Goal: Information Seeking & Learning: Learn about a topic

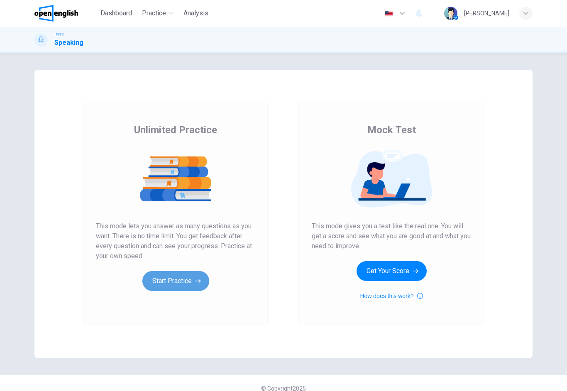
click at [159, 280] on button "Start Practice" at bounding box center [175, 281] width 67 height 20
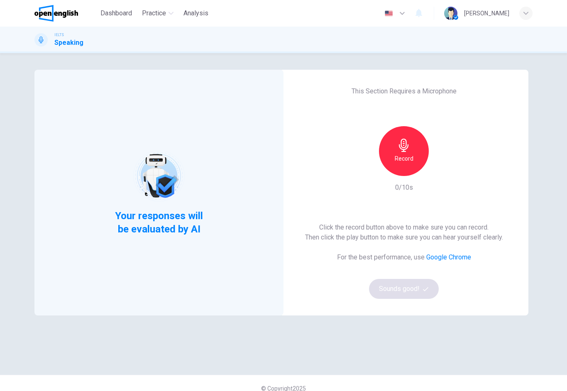
click at [411, 160] on h6 "Record" at bounding box center [404, 159] width 19 height 10
click at [408, 152] on icon "button" at bounding box center [404, 145] width 13 height 13
click at [444, 172] on icon "button" at bounding box center [442, 169] width 8 height 8
click at [415, 290] on button "Sounds good!" at bounding box center [404, 289] width 70 height 20
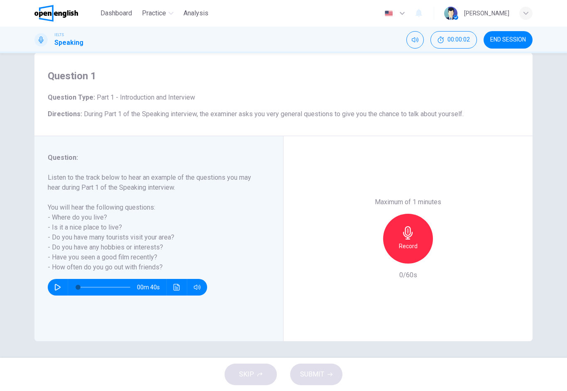
scroll to position [17, 0]
click at [59, 285] on icon "button" at bounding box center [57, 287] width 7 height 7
type input "*"
click at [418, 214] on div "Record" at bounding box center [408, 239] width 50 height 50
click at [449, 250] on div "button" at bounding box center [446, 256] width 13 height 13
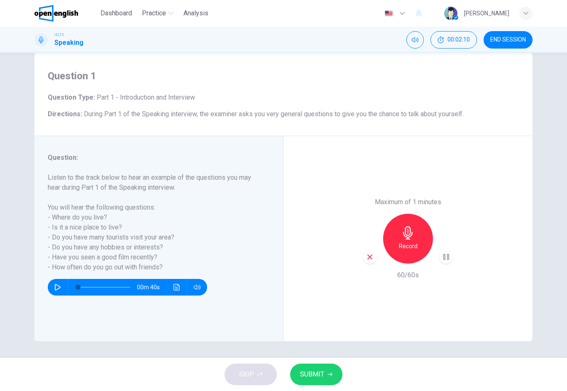
click at [328, 370] on button "SUBMIT" at bounding box center [316, 375] width 52 height 22
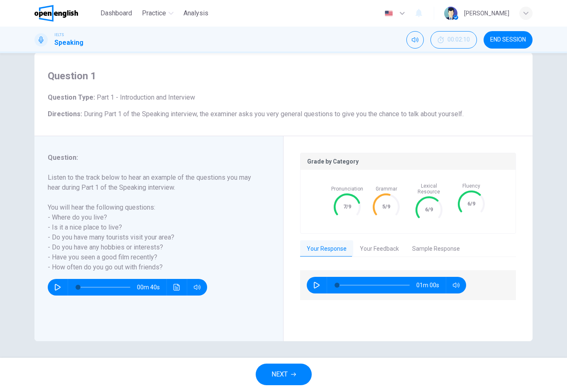
click at [398, 248] on button "Your Feedback" at bounding box center [380, 249] width 52 height 17
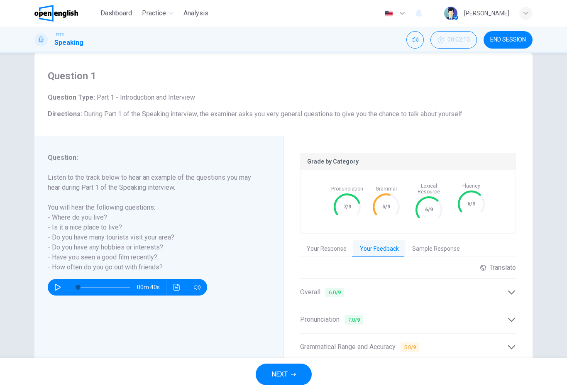
click at [516, 288] on icon at bounding box center [512, 292] width 9 height 9
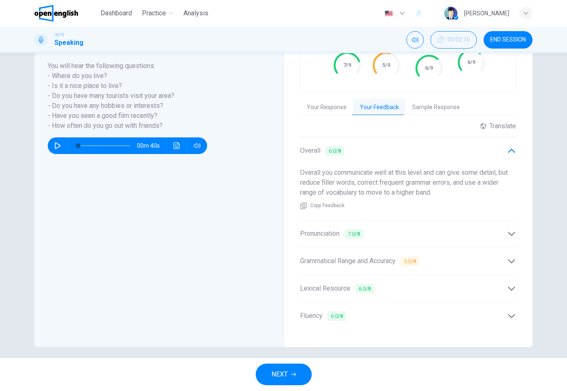
scroll to position [158, 0]
click at [509, 230] on icon at bounding box center [512, 234] width 9 height 9
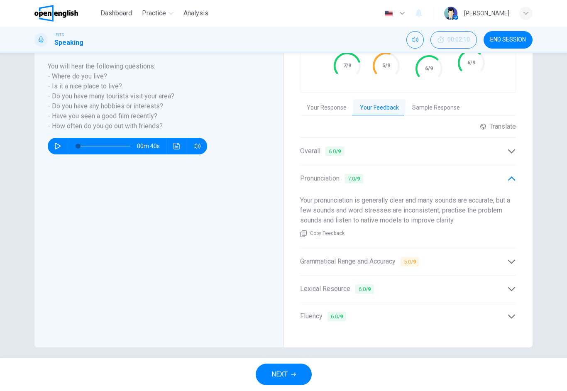
click at [507, 257] on div "Grammatical Range and Accuracy 5.0 / 9" at bounding box center [403, 262] width 207 height 10
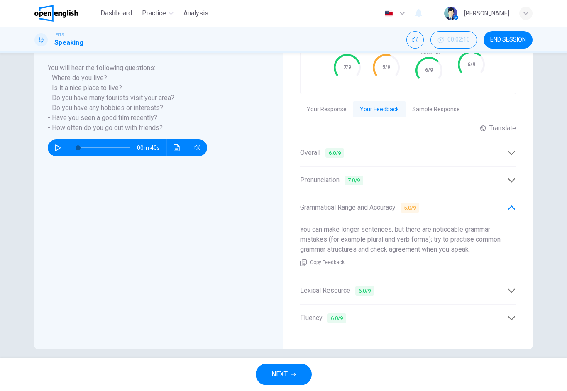
click at [508, 287] on icon at bounding box center [512, 291] width 9 height 9
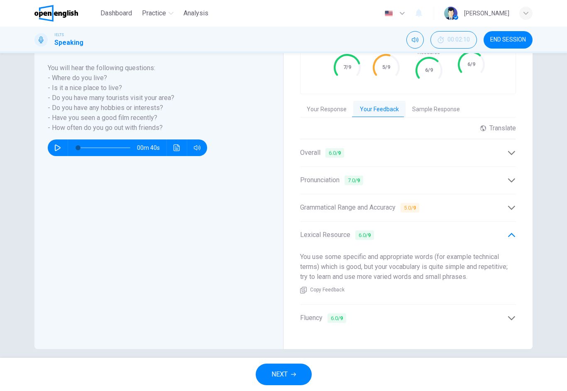
click at [508, 314] on icon at bounding box center [512, 318] width 9 height 9
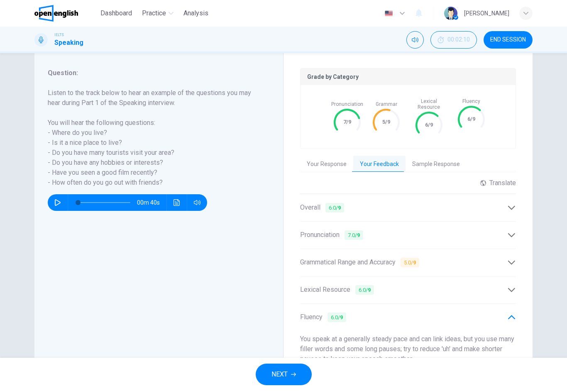
click at [457, 161] on button "Sample Response" at bounding box center [436, 164] width 61 height 17
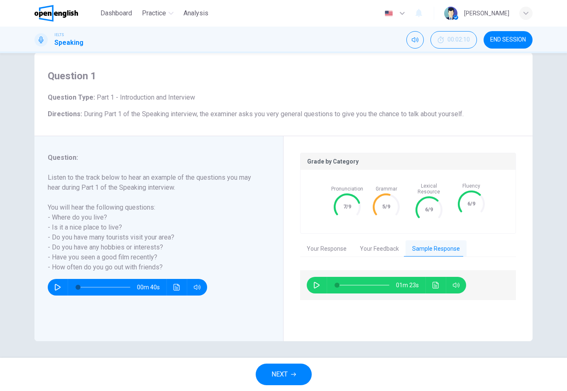
click at [322, 280] on button "button" at bounding box center [316, 285] width 13 height 17
click at [439, 282] on icon "Click to see the audio transcription" at bounding box center [436, 285] width 6 height 7
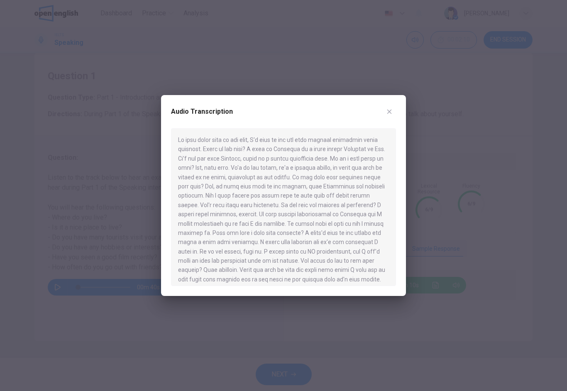
click at [390, 113] on icon "button" at bounding box center [389, 111] width 7 height 7
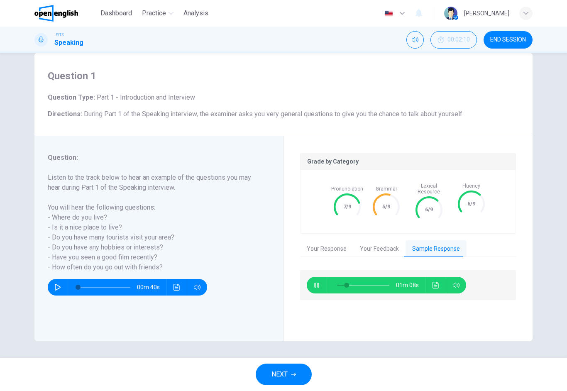
type input "**"
click at [303, 373] on button "NEXT" at bounding box center [284, 375] width 56 height 22
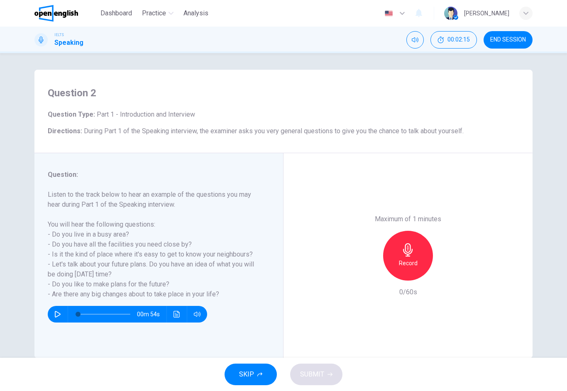
click at [58, 316] on icon "button" at bounding box center [58, 314] width 6 height 7
click at [59, 314] on icon "button" at bounding box center [57, 314] width 5 height 5
click at [416, 258] on h6 "Record" at bounding box center [408, 263] width 19 height 10
click at [340, 376] on button "SUBMIT" at bounding box center [316, 375] width 52 height 22
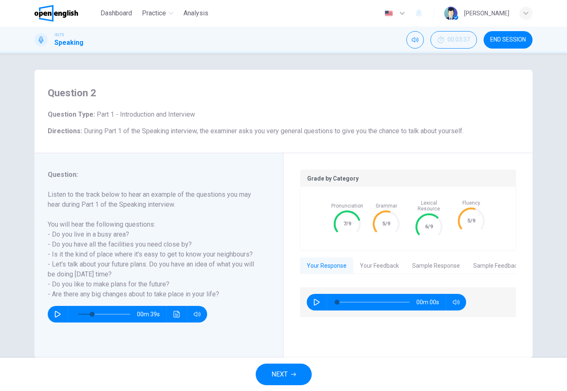
type input "*"
click at [394, 264] on button "Your Feedback" at bounding box center [380, 266] width 52 height 17
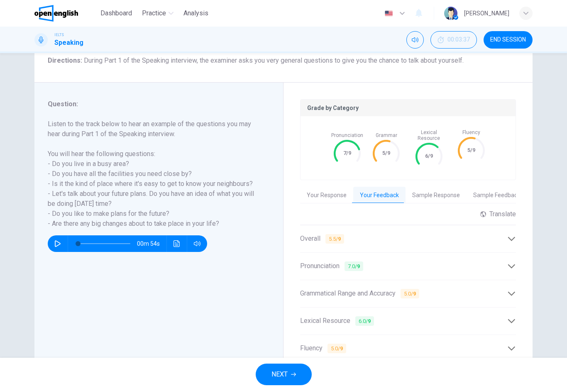
click at [490, 344] on div "Fluency 5.0 / 9" at bounding box center [403, 349] width 207 height 10
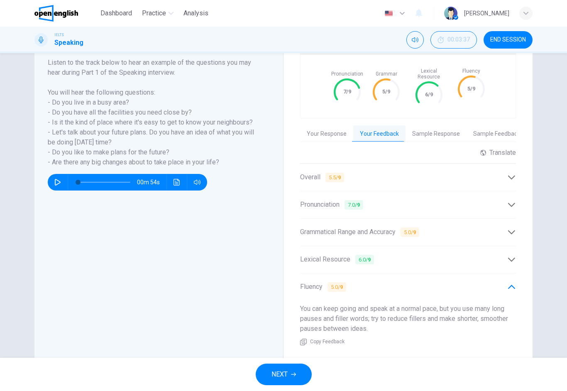
scroll to position [125, 0]
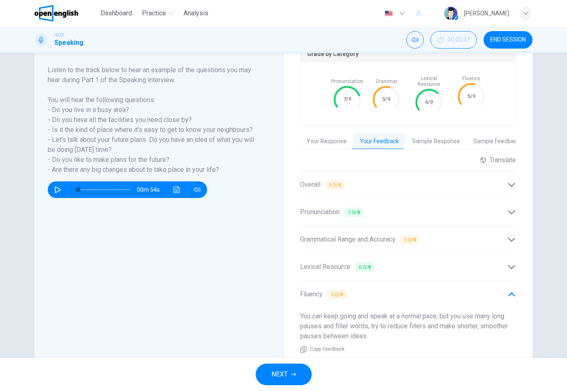
click at [506, 184] on div "Overall 5.5 / 9" at bounding box center [403, 185] width 207 height 10
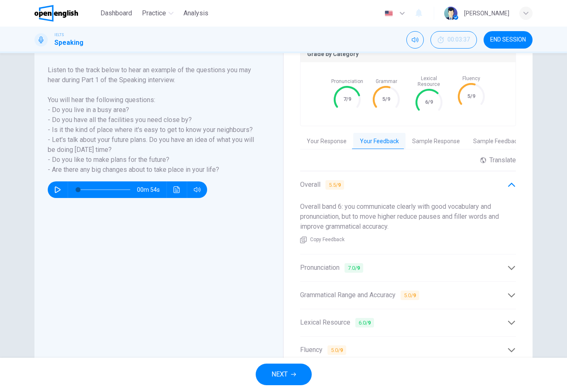
click at [512, 182] on icon at bounding box center [512, 185] width 9 height 9
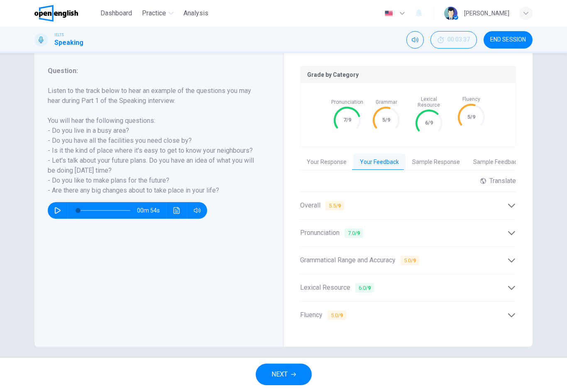
scroll to position [103, 0]
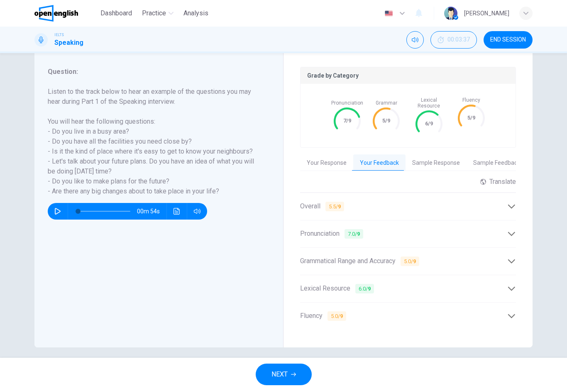
click at [509, 258] on icon at bounding box center [512, 261] width 9 height 9
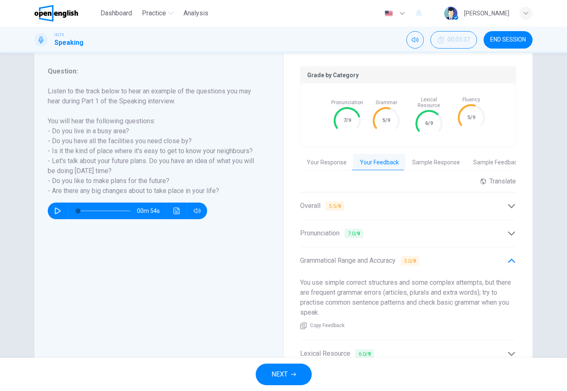
scroll to position [86, 0]
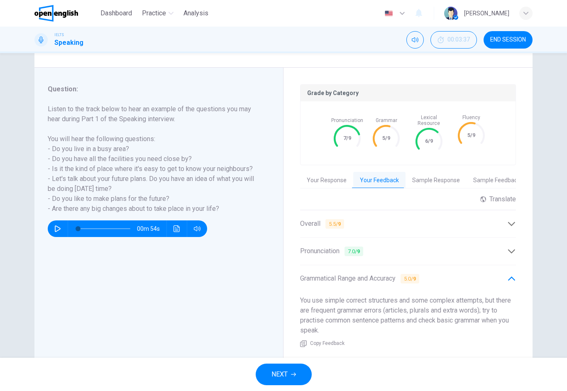
click at [304, 375] on button "NEXT" at bounding box center [284, 375] width 56 height 22
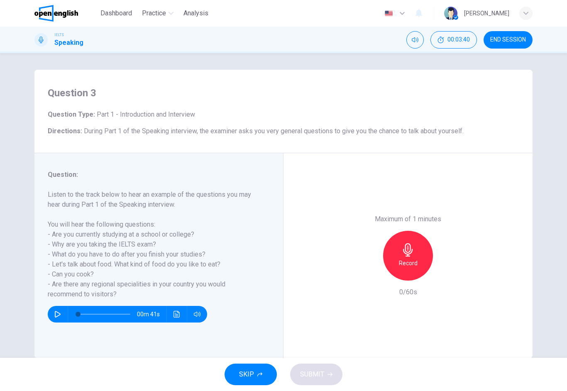
click at [55, 316] on icon "button" at bounding box center [57, 314] width 7 height 7
click at [177, 317] on icon "Click to see the audio transcription" at bounding box center [177, 314] width 7 height 7
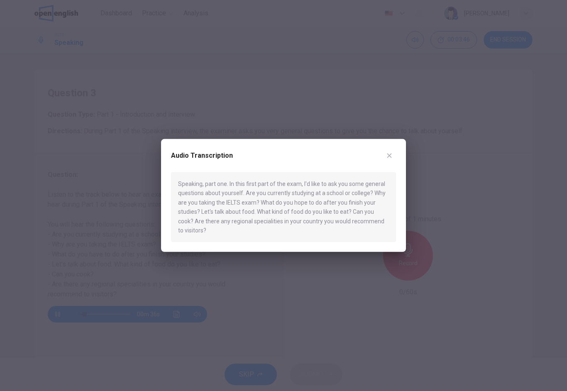
click at [390, 151] on button "button" at bounding box center [389, 155] width 13 height 13
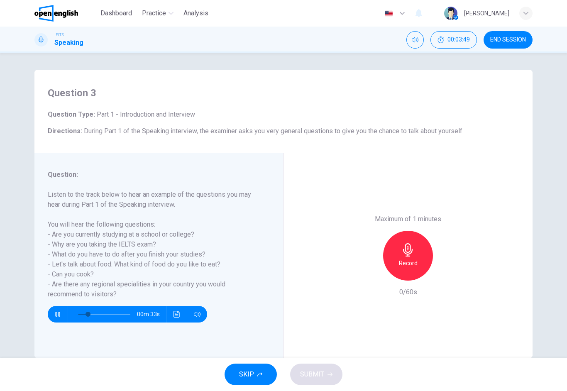
click at [57, 314] on icon "button" at bounding box center [57, 314] width 5 height 5
click at [411, 243] on icon "button" at bounding box center [408, 249] width 13 height 13
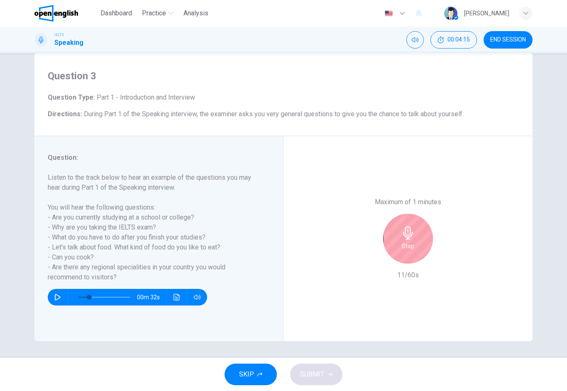
scroll to position [17, 0]
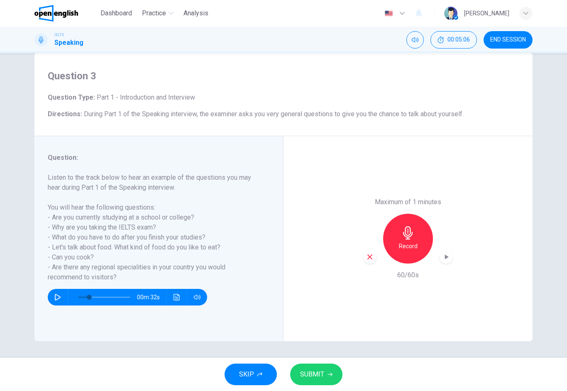
click at [451, 250] on div "button" at bounding box center [446, 256] width 13 height 13
click at [334, 374] on button "SUBMIT" at bounding box center [316, 375] width 52 height 22
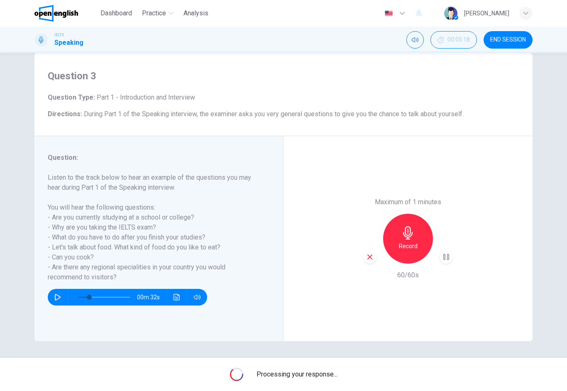
type input "*"
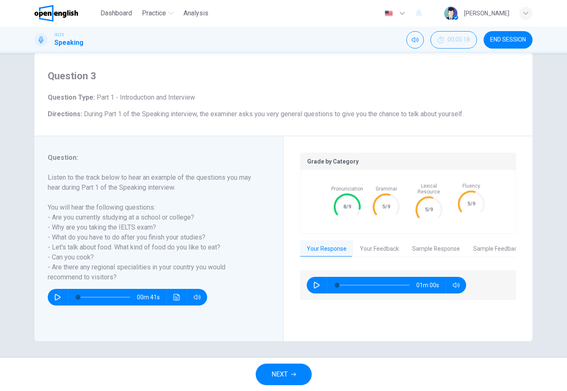
click at [396, 241] on button "Your Feedback" at bounding box center [380, 249] width 52 height 17
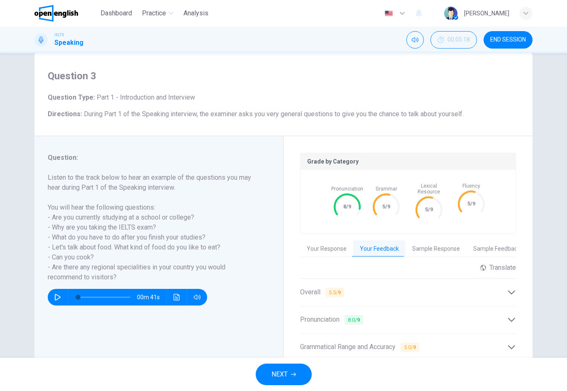
click at [484, 288] on div "Overall 5.5 / 9" at bounding box center [403, 292] width 207 height 10
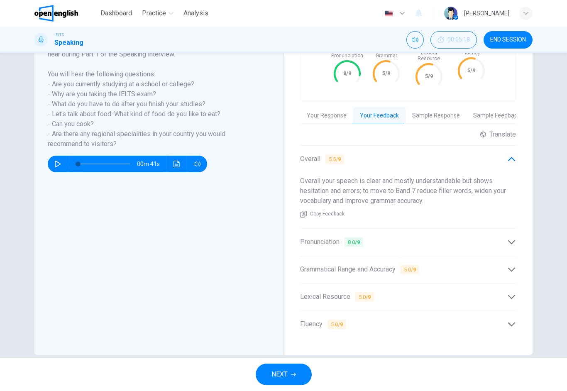
scroll to position [150, 0]
click at [516, 266] on icon at bounding box center [512, 270] width 9 height 9
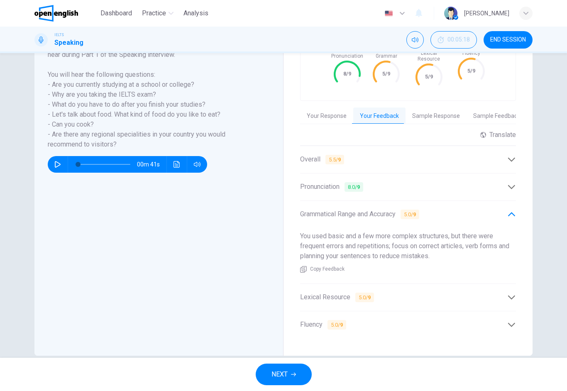
click at [513, 295] on icon at bounding box center [511, 297] width 7 height 4
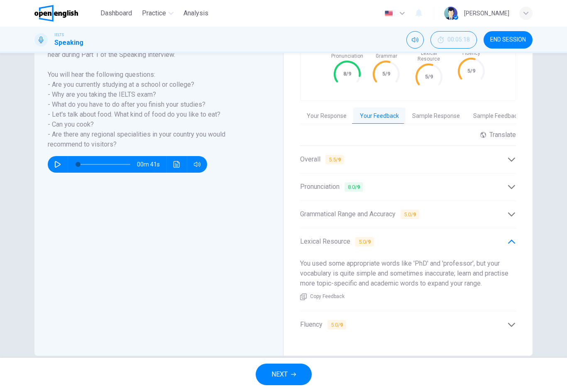
click at [510, 219] on div "Grammatical Range and Accuracy 5.0 / 9" at bounding box center [408, 214] width 216 height 20
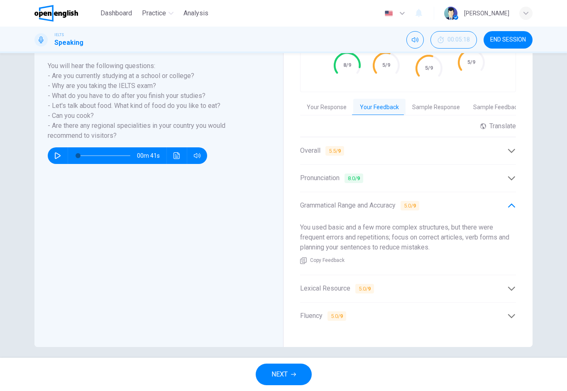
click at [501, 284] on div "Lexical Resource 5.0 / 9" at bounding box center [403, 289] width 207 height 10
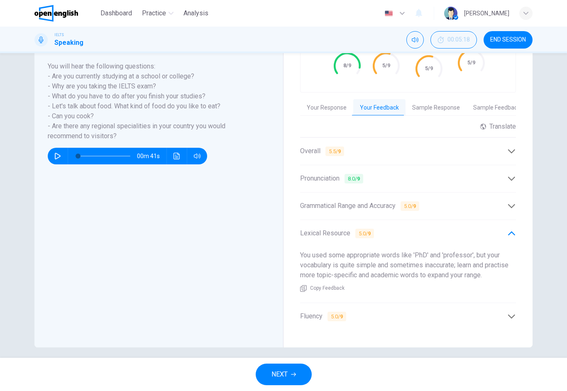
click at [297, 384] on button "NEXT" at bounding box center [284, 375] width 56 height 22
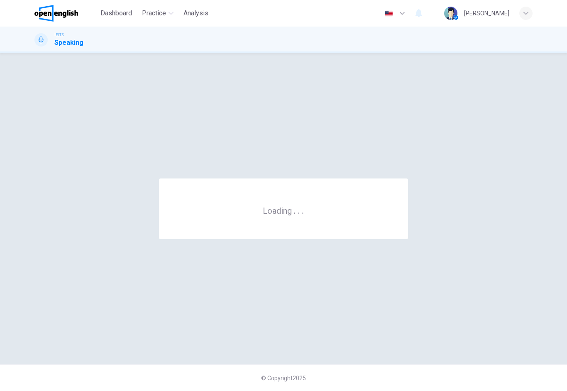
scroll to position [0, 0]
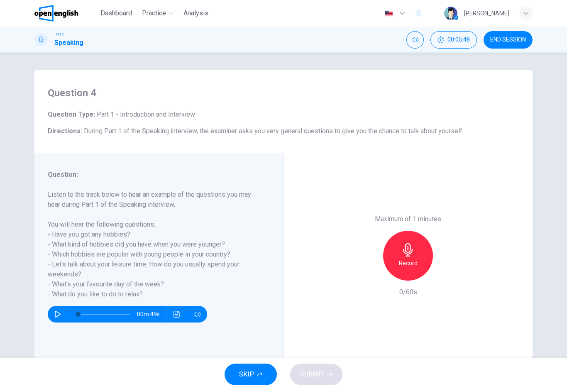
click at [412, 243] on icon "button" at bounding box center [408, 249] width 13 height 13
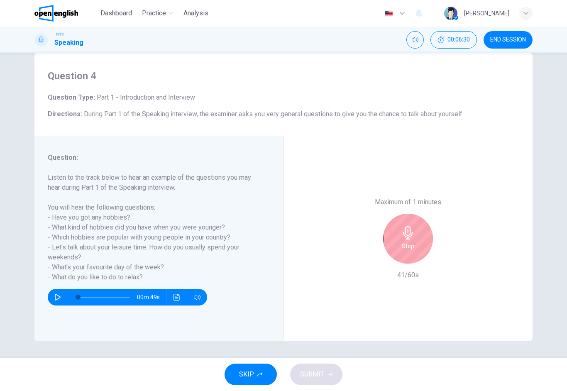
scroll to position [17, 0]
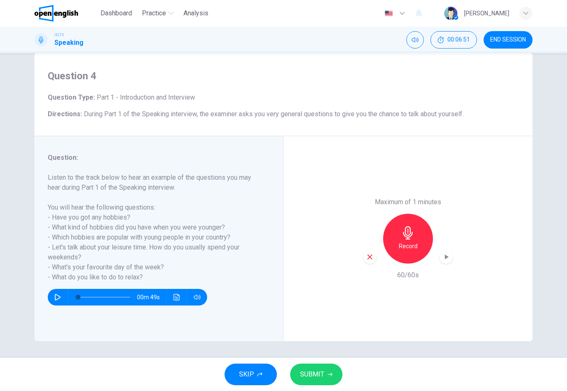
click at [329, 372] on icon "button" at bounding box center [330, 374] width 5 height 5
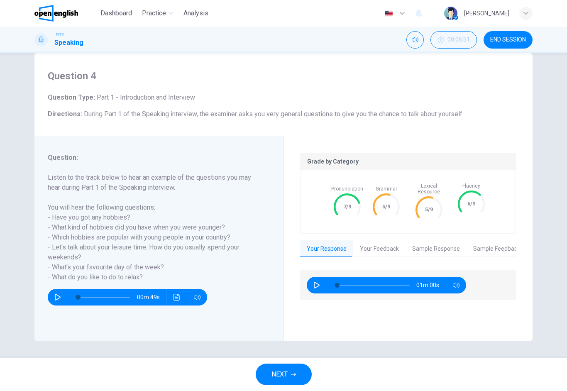
click at [393, 247] on button "Your Feedback" at bounding box center [380, 249] width 52 height 17
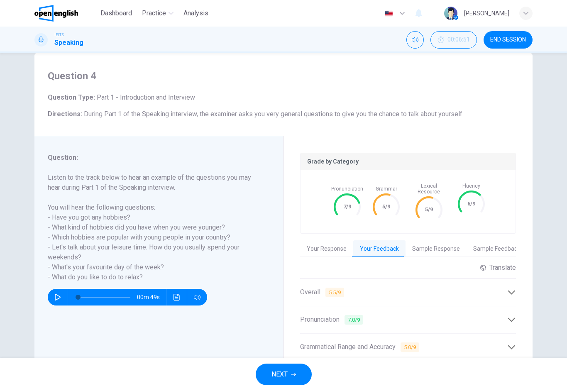
click at [444, 248] on button "Sample Response" at bounding box center [436, 249] width 61 height 17
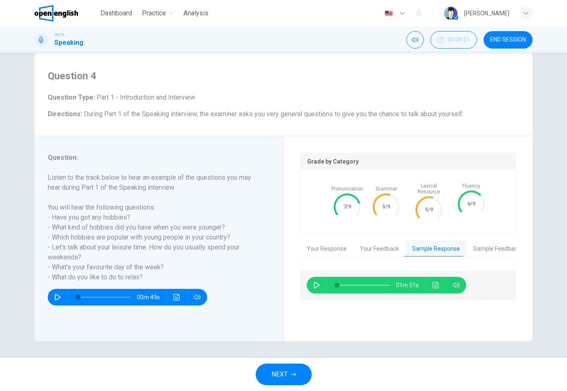
click at [477, 243] on button "Sample Feedback" at bounding box center [497, 249] width 60 height 17
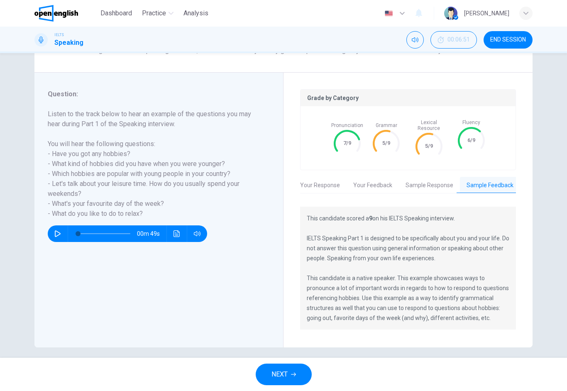
scroll to position [81, 0]
click at [440, 187] on button "Sample Response" at bounding box center [429, 185] width 61 height 17
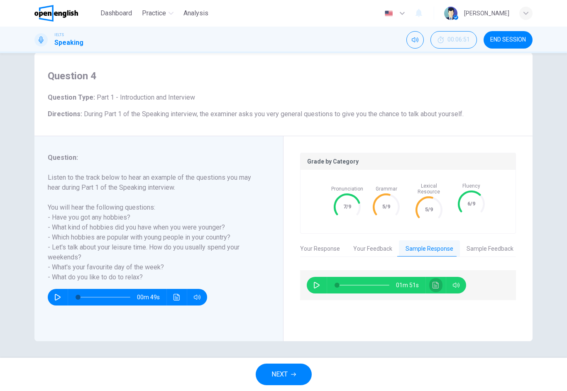
click at [439, 282] on icon "Click to see the audio transcription" at bounding box center [436, 285] width 7 height 7
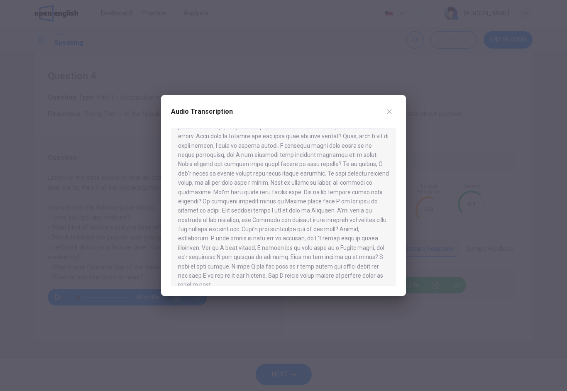
scroll to position [30, 0]
click at [392, 117] on button "button" at bounding box center [389, 111] width 13 height 13
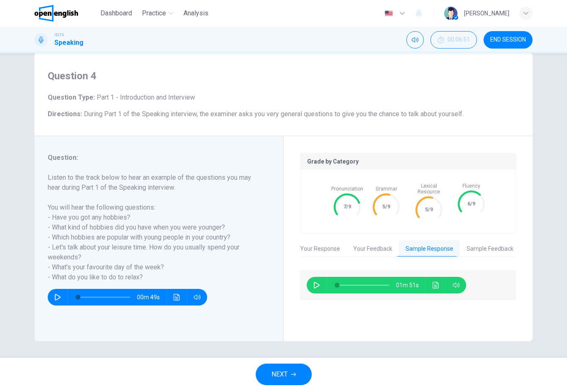
click at [338, 241] on button "Your Response" at bounding box center [320, 249] width 53 height 17
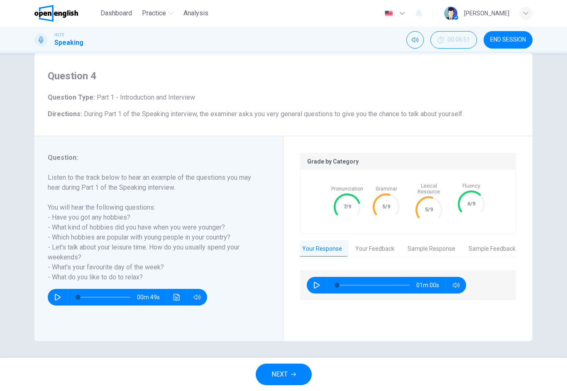
scroll to position [0, 0]
click at [288, 364] on button "NEXT" at bounding box center [284, 375] width 56 height 22
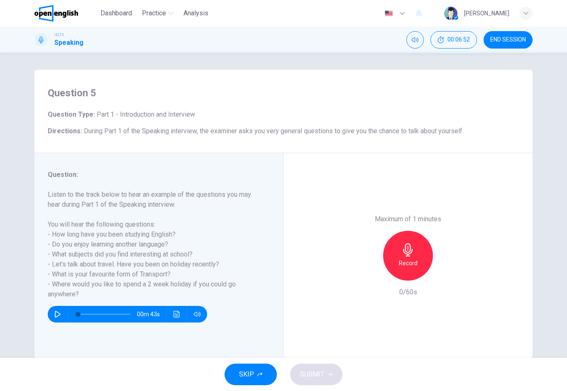
click at [523, 47] on button "END SESSION" at bounding box center [508, 39] width 49 height 17
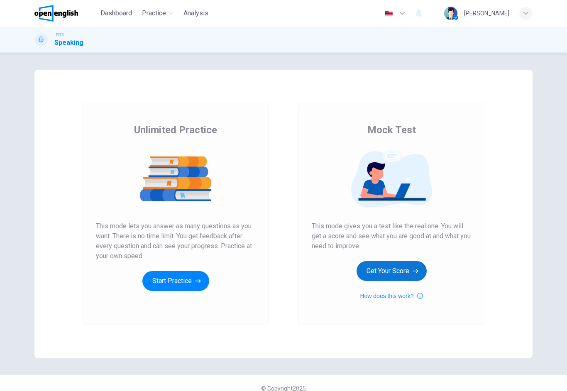
click at [394, 268] on button "Get Your Score" at bounding box center [392, 271] width 70 height 20
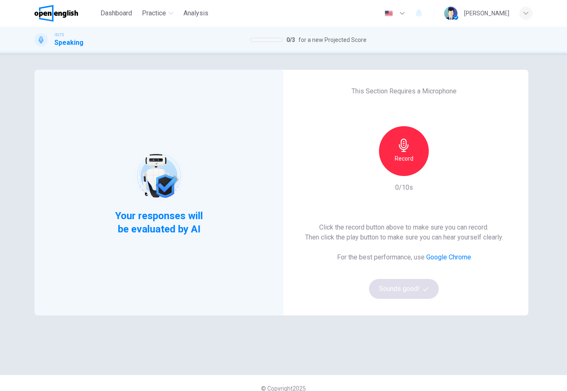
click at [414, 136] on div "Record" at bounding box center [404, 151] width 50 height 50
click at [403, 156] on h6 "Stop" at bounding box center [404, 159] width 12 height 10
click at [424, 285] on button "Sounds good!" at bounding box center [404, 289] width 70 height 20
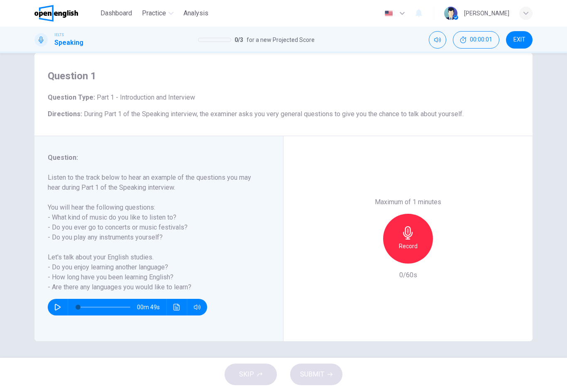
scroll to position [17, 0]
click at [407, 226] on icon "button" at bounding box center [408, 232] width 13 height 13
click at [324, 377] on span "SUBMIT" at bounding box center [312, 375] width 24 height 12
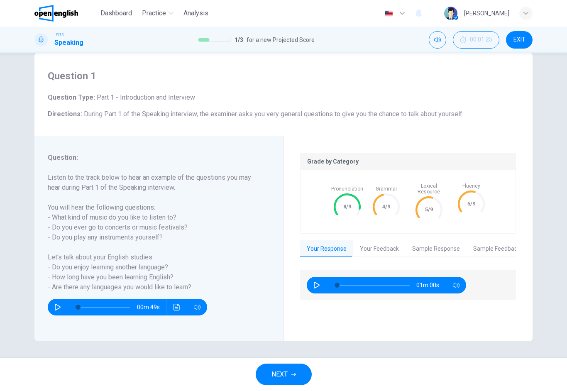
click at [381, 246] on button "Your Feedback" at bounding box center [380, 249] width 52 height 17
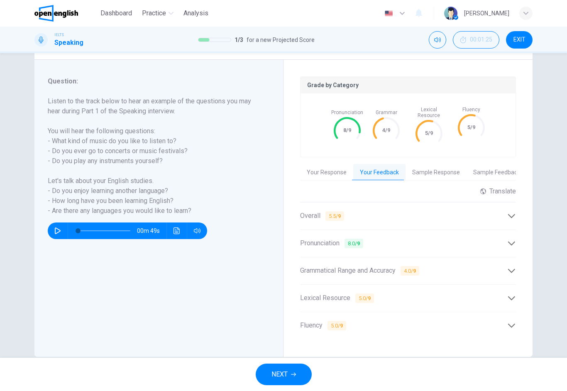
click at [442, 266] on div "Grammatical Range and Accuracy 4.0 / 9" at bounding box center [403, 271] width 207 height 10
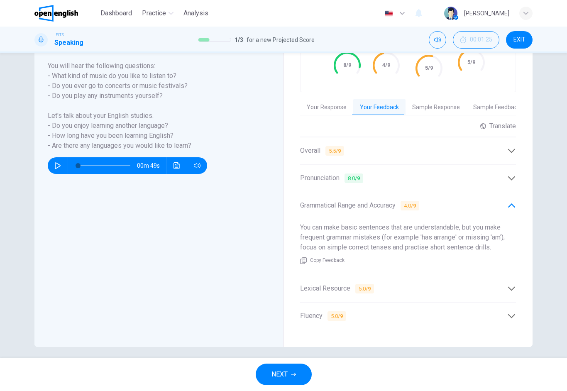
scroll to position [158, 0]
click at [471, 288] on div "Lexical Resource 5.0 / 9" at bounding box center [403, 289] width 207 height 10
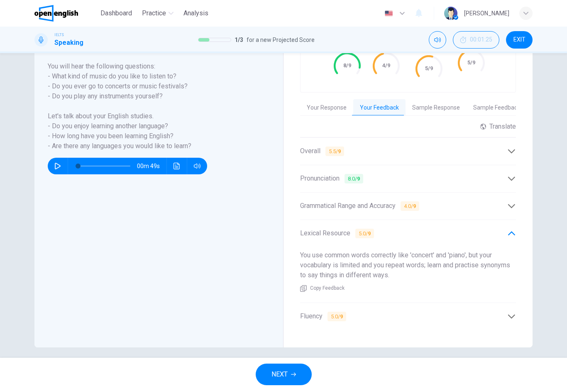
click at [508, 234] on div "Lexical Resource 5.0 / 9" at bounding box center [408, 233] width 216 height 20
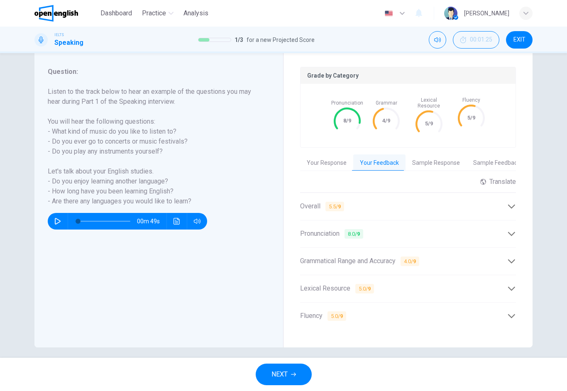
click at [515, 312] on icon at bounding box center [512, 316] width 9 height 9
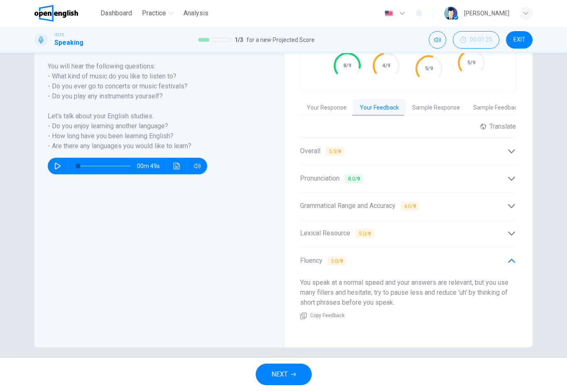
click at [307, 366] on button "NEXT" at bounding box center [284, 375] width 56 height 22
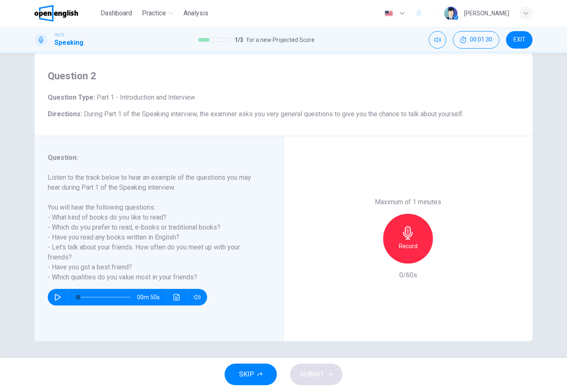
scroll to position [17, 0]
click at [408, 226] on icon "button" at bounding box center [408, 232] width 10 height 13
click at [333, 376] on button "SUBMIT" at bounding box center [316, 375] width 52 height 22
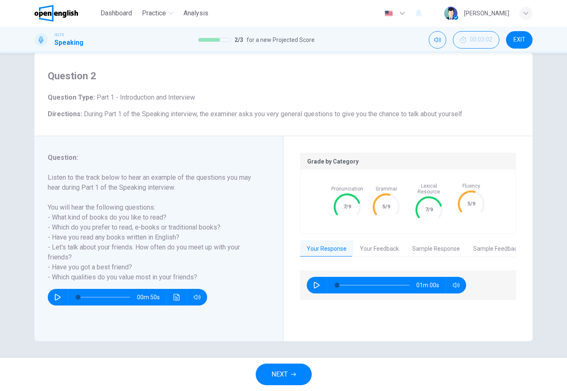
click at [392, 248] on button "Your Feedback" at bounding box center [380, 249] width 52 height 17
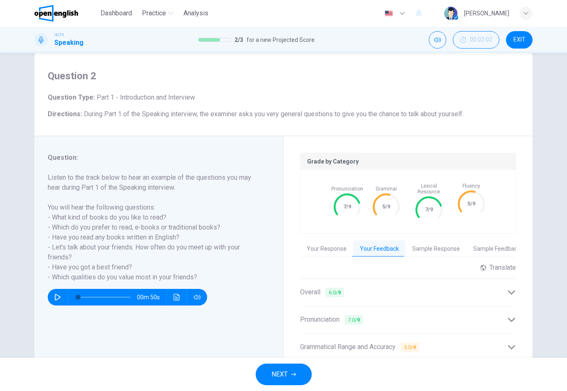
click at [345, 248] on button "Your Response" at bounding box center [326, 249] width 53 height 17
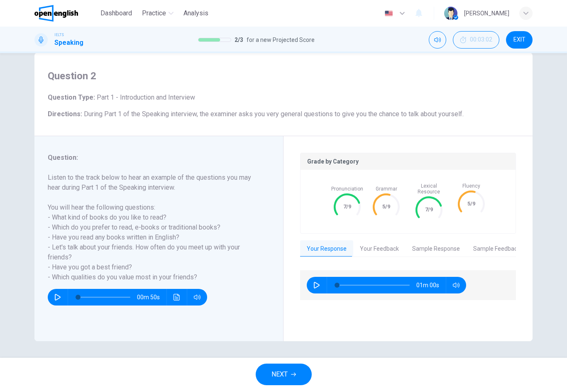
click at [395, 243] on button "Your Feedback" at bounding box center [380, 249] width 52 height 17
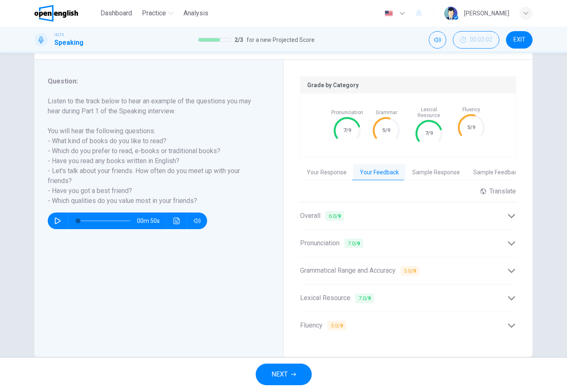
scroll to position [98, 0]
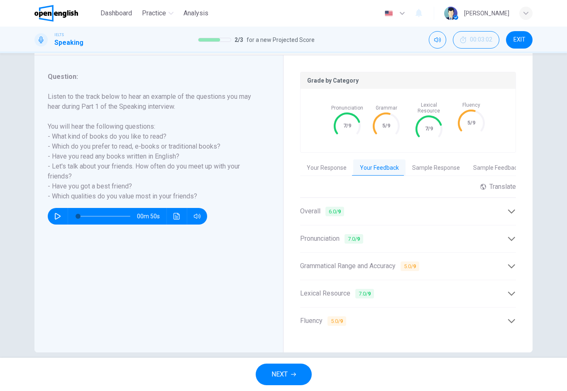
click at [459, 256] on div "Grammatical Range and Accuracy 5.0 / 9" at bounding box center [408, 266] width 216 height 20
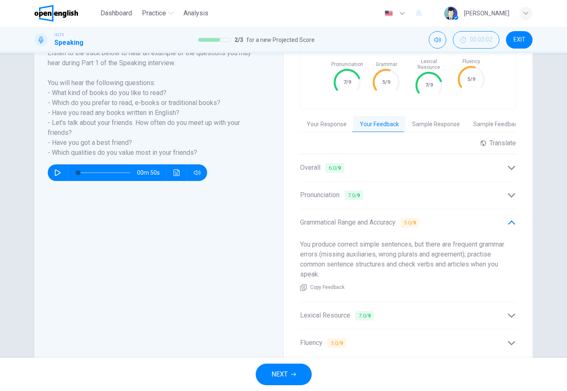
click at [482, 222] on div "Grammatical Range and Accuracy 5.0 / 9" at bounding box center [403, 223] width 207 height 10
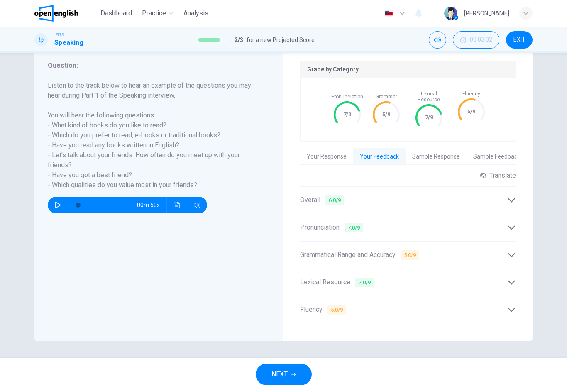
scroll to position [103, 0]
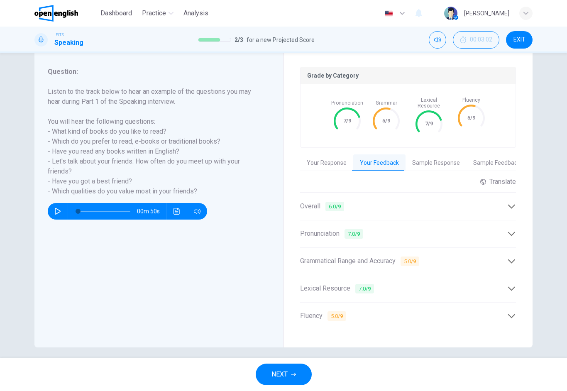
click at [467, 316] on div "Fluency 5.0 / 9" at bounding box center [403, 316] width 207 height 10
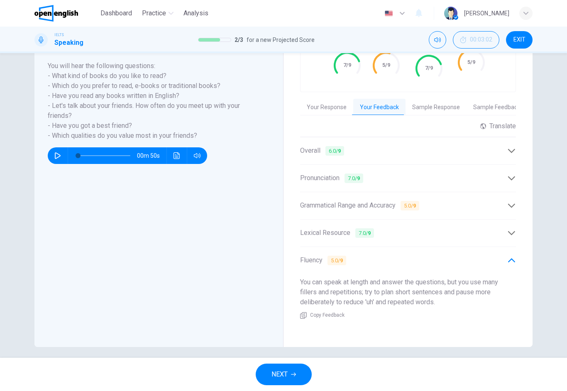
scroll to position [158, 0]
click at [295, 368] on button "NEXT" at bounding box center [284, 375] width 56 height 22
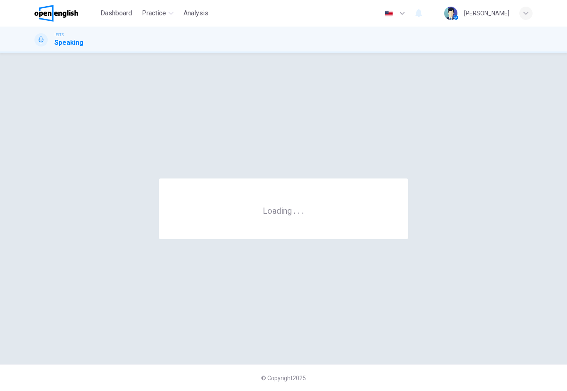
scroll to position [0, 0]
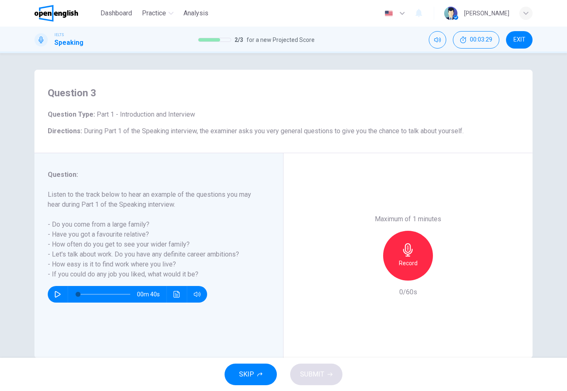
click at [413, 258] on h6 "Record" at bounding box center [408, 263] width 19 height 10
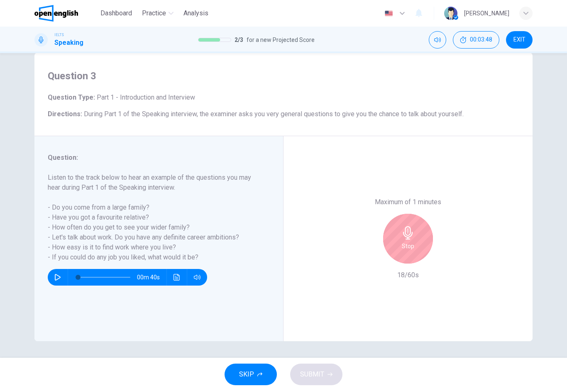
scroll to position [17, 0]
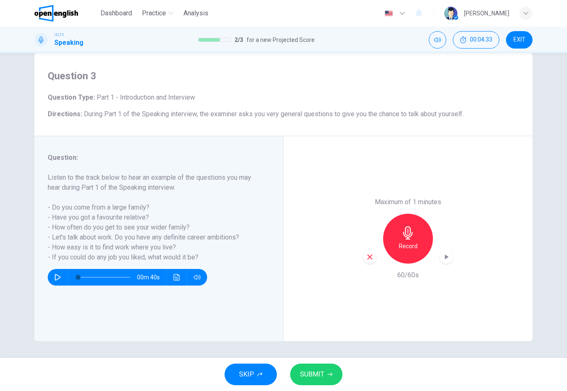
click at [332, 373] on icon "button" at bounding box center [330, 374] width 5 height 5
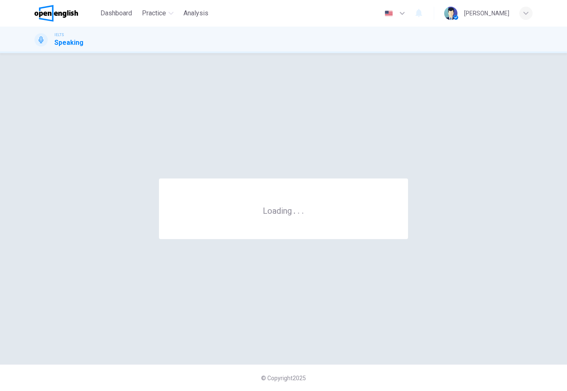
scroll to position [0, 0]
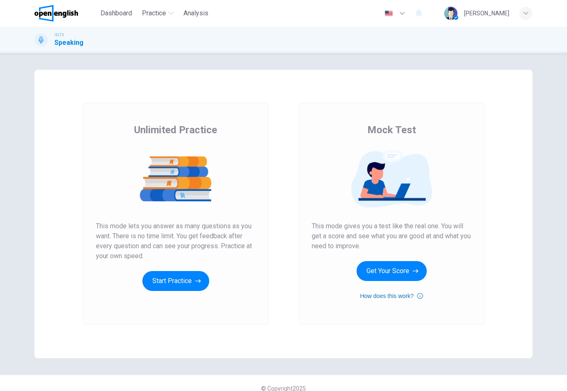
click at [384, 300] on button "How does this work?" at bounding box center [391, 296] width 63 height 10
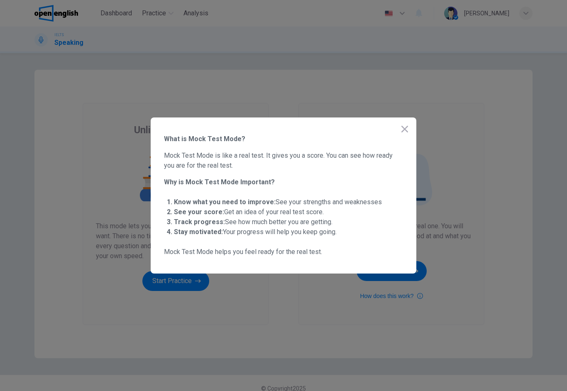
click at [417, 117] on div at bounding box center [283, 195] width 567 height 391
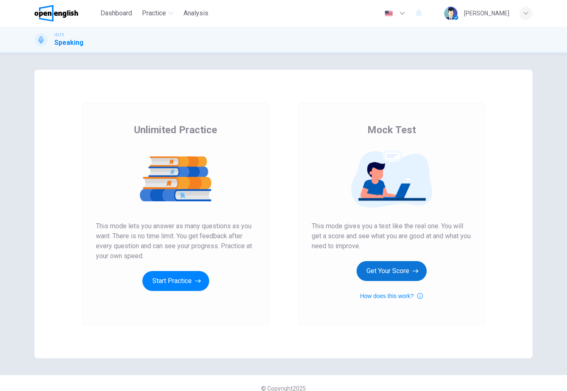
click at [396, 267] on button "Get Your Score" at bounding box center [392, 271] width 70 height 20
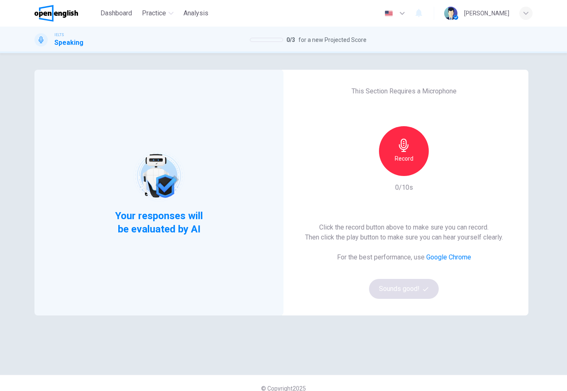
click at [408, 145] on icon "button" at bounding box center [404, 145] width 10 height 13
click at [406, 149] on icon "button" at bounding box center [404, 145] width 10 height 13
click at [422, 286] on button "Sounds good!" at bounding box center [404, 289] width 70 height 20
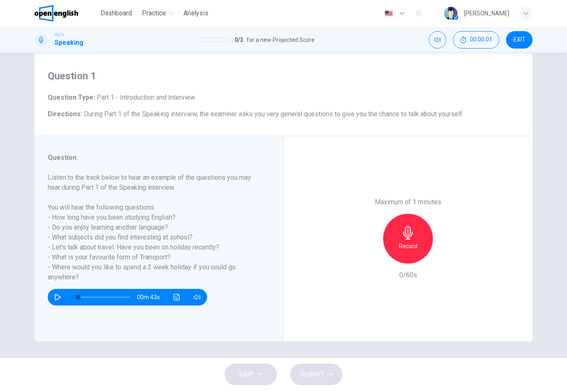
scroll to position [17, 0]
click at [413, 226] on icon "button" at bounding box center [408, 232] width 10 height 13
click at [336, 384] on button "SUBMIT" at bounding box center [316, 375] width 52 height 22
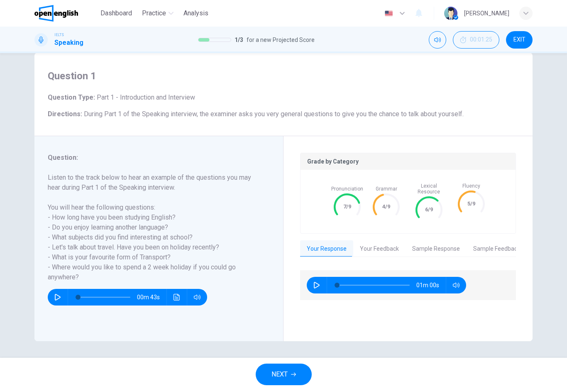
click at [388, 241] on button "Your Feedback" at bounding box center [380, 249] width 52 height 17
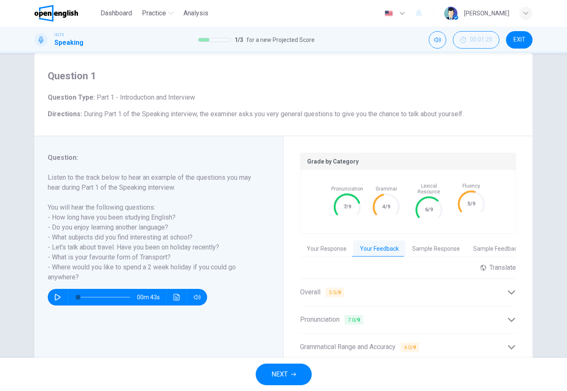
click at [348, 244] on button "Your Response" at bounding box center [326, 249] width 53 height 17
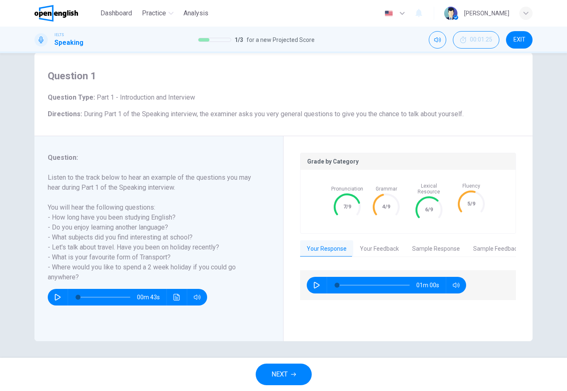
click at [393, 241] on button "Your Feedback" at bounding box center [380, 249] width 52 height 17
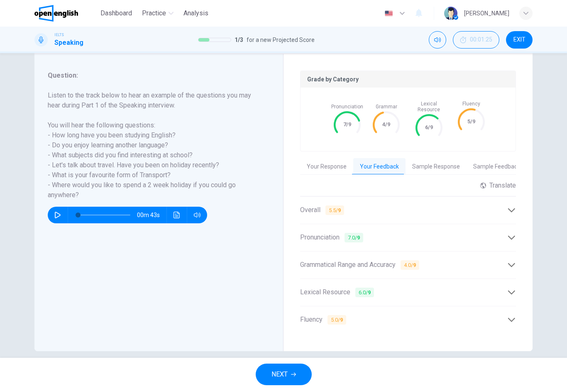
scroll to position [100, 0]
click at [416, 261] on b "9" at bounding box center [414, 264] width 3 height 6
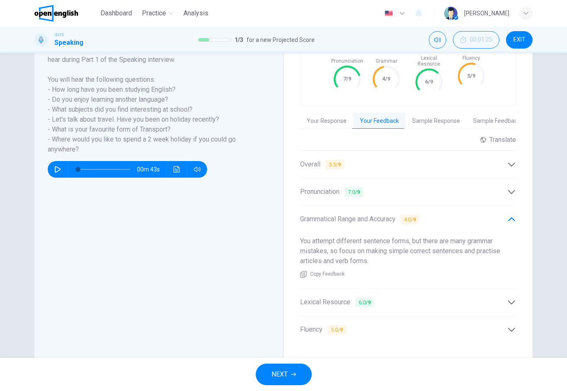
scroll to position [148, 0]
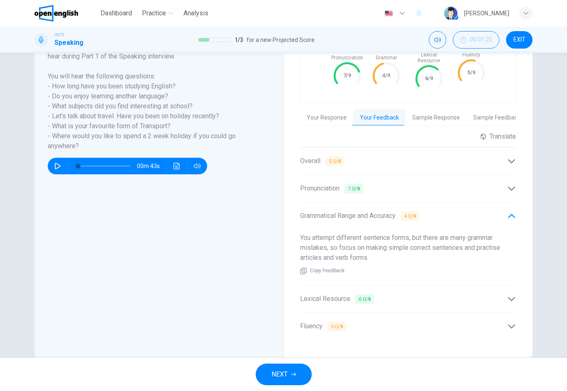
click at [295, 371] on button "NEXT" at bounding box center [284, 375] width 56 height 22
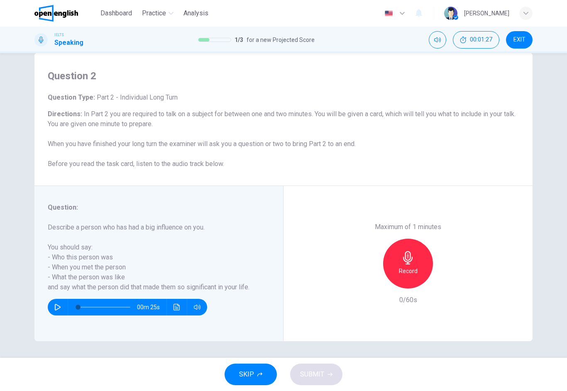
scroll to position [17, 0]
click at [415, 241] on div "Record" at bounding box center [408, 264] width 50 height 50
click at [328, 369] on button "SUBMIT" at bounding box center [316, 375] width 52 height 22
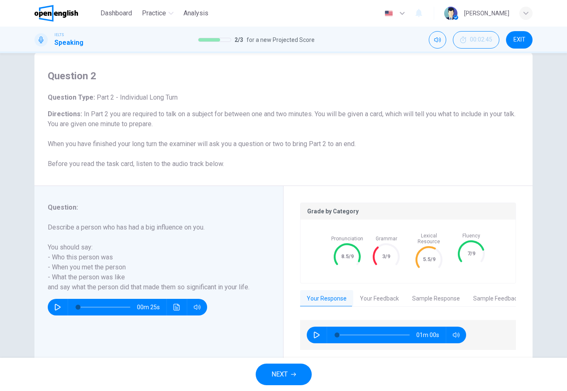
click at [387, 292] on button "Your Feedback" at bounding box center [380, 298] width 52 height 17
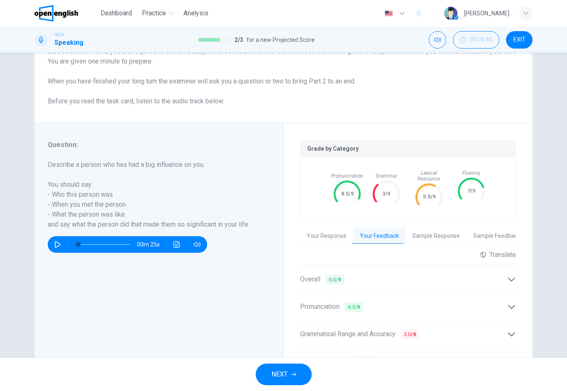
click at [344, 228] on button "Your Response" at bounding box center [326, 236] width 53 height 17
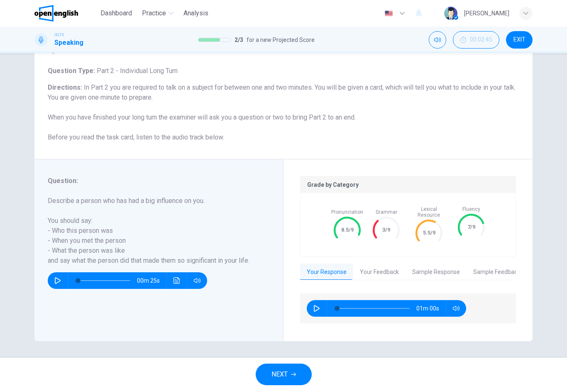
scroll to position [37, 0]
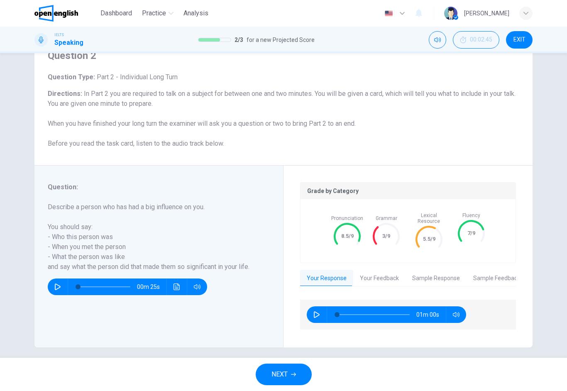
click at [384, 274] on button "Your Feedback" at bounding box center [380, 278] width 52 height 17
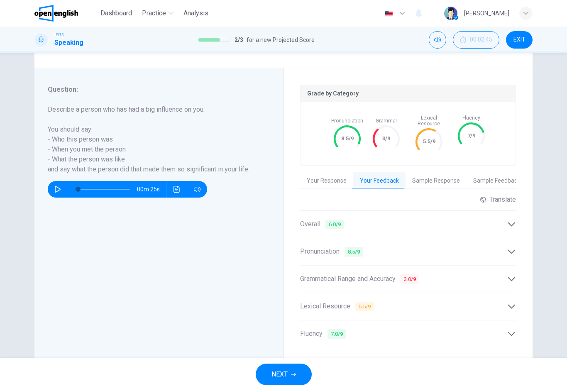
scroll to position [145, 0]
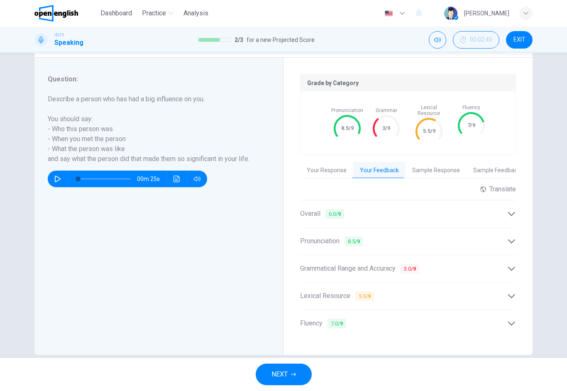
click at [509, 268] on icon at bounding box center [512, 269] width 9 height 9
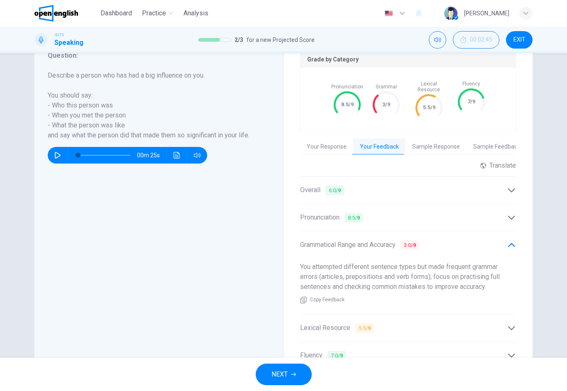
click at [515, 235] on div "Grammatical Range and Accuracy 3.0 / 9" at bounding box center [408, 245] width 216 height 20
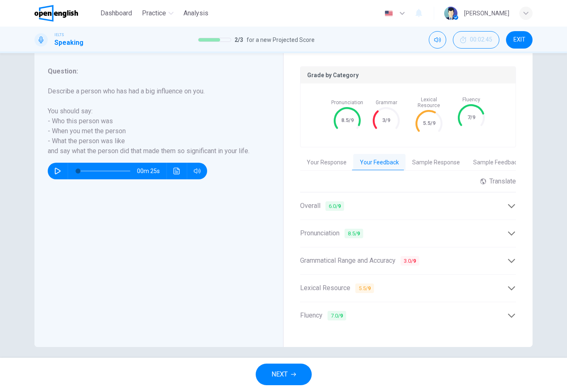
scroll to position [153, 0]
click at [516, 257] on icon at bounding box center [512, 261] width 9 height 9
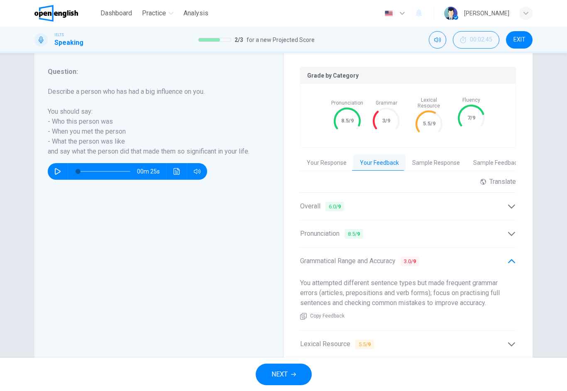
click at [507, 260] on div "Grammatical Range and Accuracy 3.0 / 9" at bounding box center [403, 261] width 207 height 10
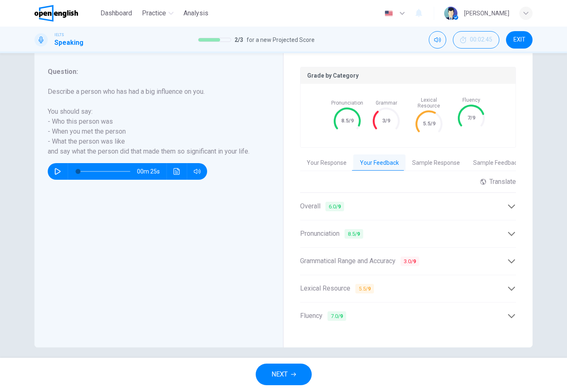
click at [452, 162] on button "Sample Response" at bounding box center [436, 163] width 61 height 17
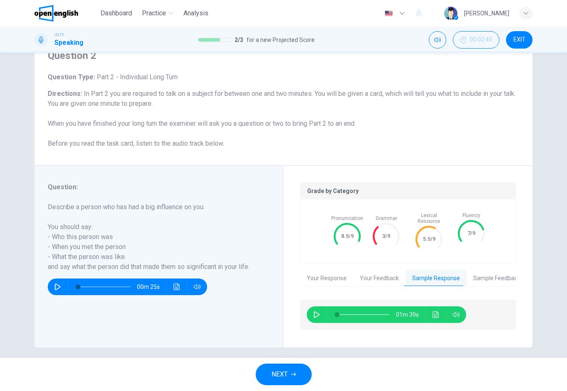
click at [503, 272] on button "Sample Feedback" at bounding box center [497, 278] width 60 height 17
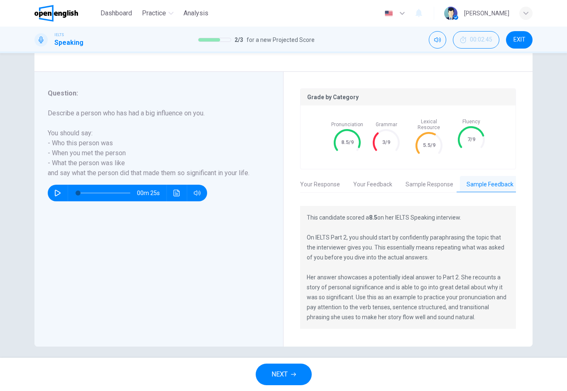
scroll to position [130, 0]
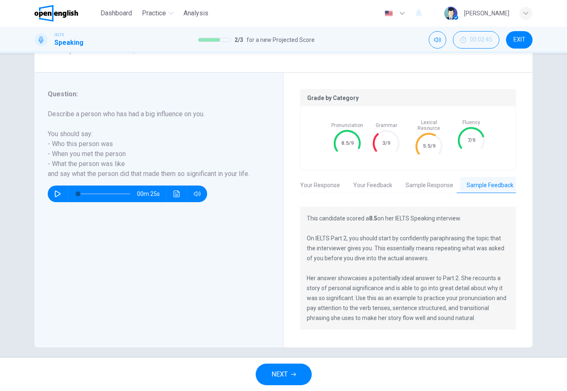
click at [290, 365] on button "NEXT" at bounding box center [284, 375] width 56 height 22
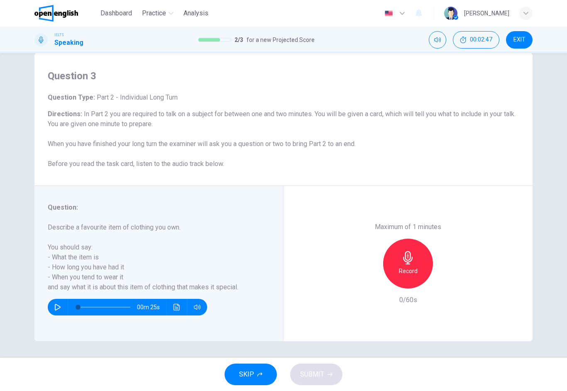
scroll to position [17, 0]
click at [413, 251] on icon "button" at bounding box center [408, 257] width 13 height 13
click at [322, 384] on button "SUBMIT" at bounding box center [316, 375] width 52 height 22
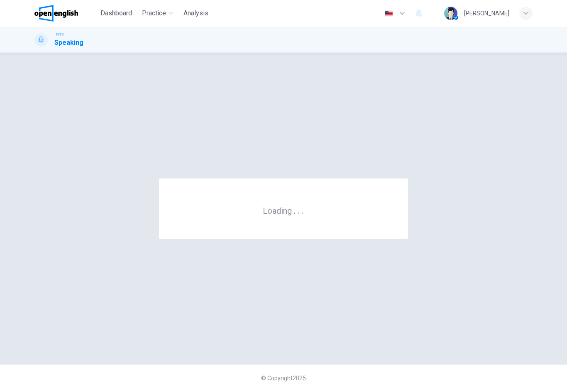
scroll to position [0, 0]
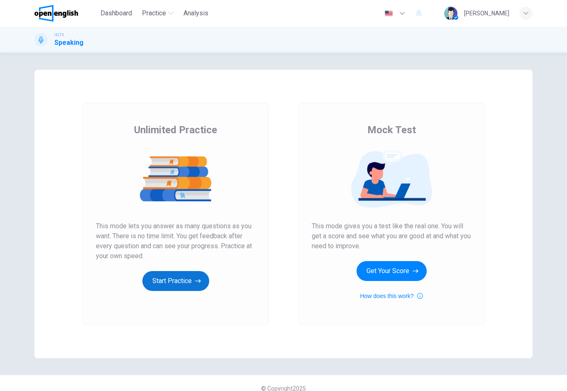
click at [189, 277] on button "Start Practice" at bounding box center [175, 281] width 67 height 20
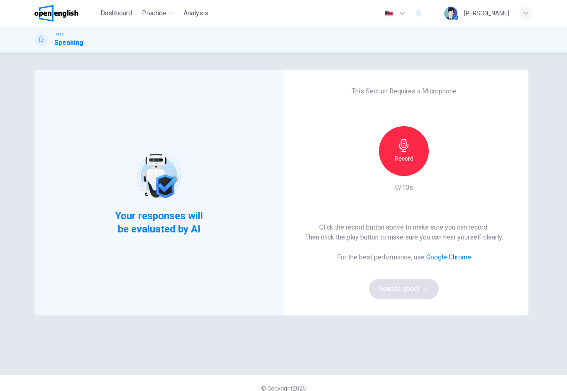
click at [414, 157] on div "Record" at bounding box center [404, 151] width 50 height 50
click at [415, 152] on div "Stop" at bounding box center [404, 151] width 50 height 50
click at [434, 295] on button "Sounds good!" at bounding box center [404, 289] width 70 height 20
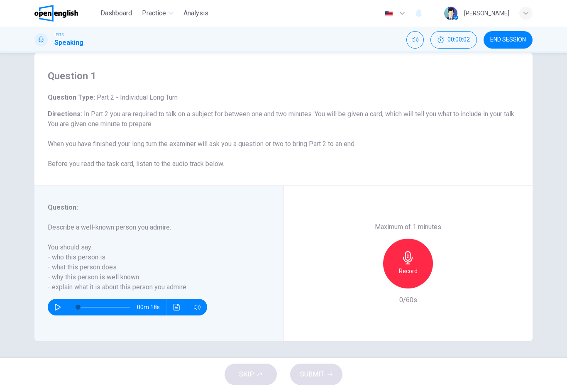
scroll to position [17, 0]
click at [413, 251] on icon "button" at bounding box center [408, 257] width 13 height 13
click at [324, 376] on span "SUBMIT" at bounding box center [312, 375] width 24 height 12
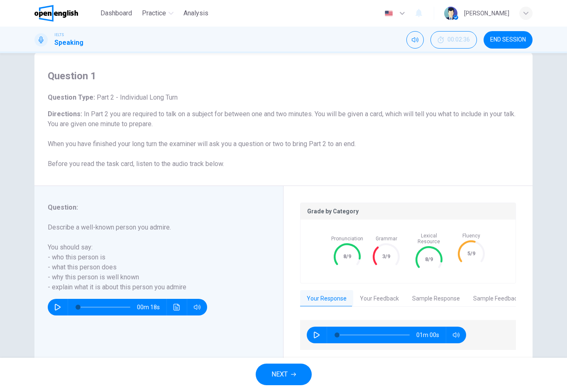
click at [391, 295] on button "Your Feedback" at bounding box center [380, 298] width 52 height 17
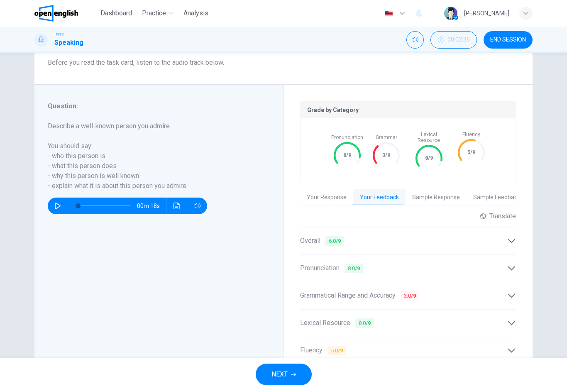
click at [413, 295] on span "3.0 / 9" at bounding box center [410, 296] width 19 height 10
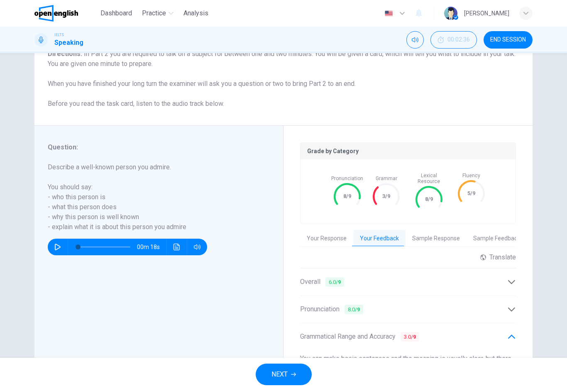
scroll to position [76, 0]
